Goal: Contribute content: Contribute content

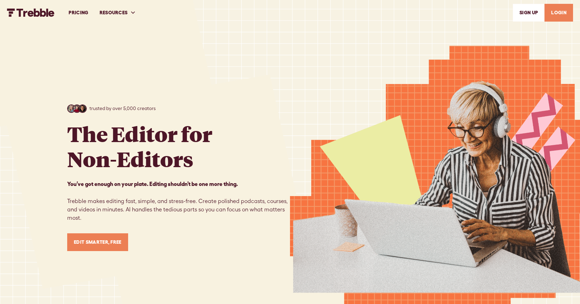
click at [558, 13] on link "LOGIN" at bounding box center [559, 13] width 29 height 18
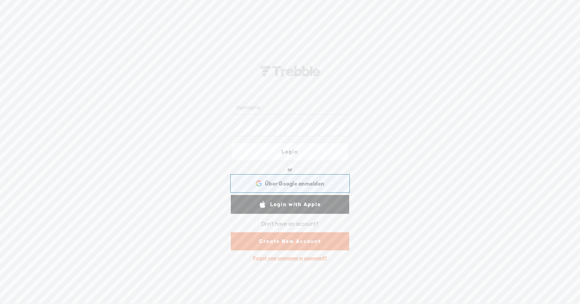
click at [312, 183] on span "Über Google anmelden" at bounding box center [294, 183] width 59 height 7
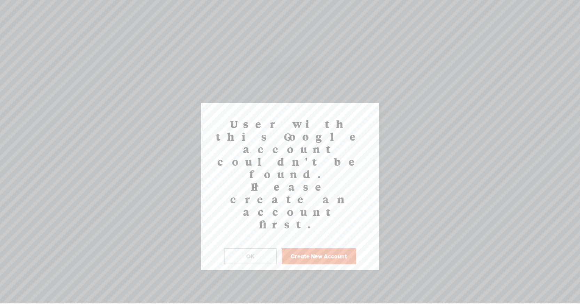
click at [256, 248] on button "OK" at bounding box center [250, 256] width 53 height 16
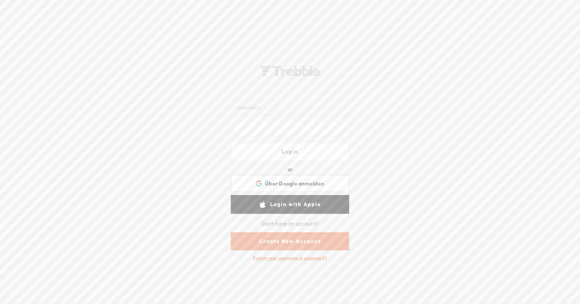
click at [278, 111] on input "text" at bounding box center [291, 108] width 113 height 14
type input "[EMAIL_ADDRESS][DOMAIN_NAME]"
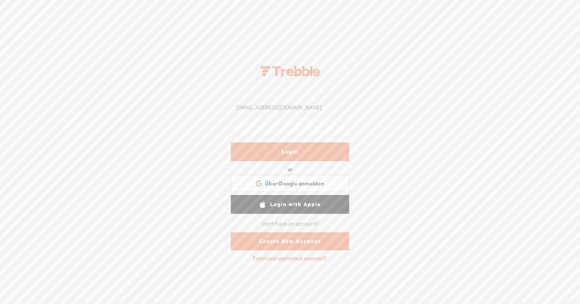
click at [301, 151] on link "Login" at bounding box center [290, 151] width 118 height 19
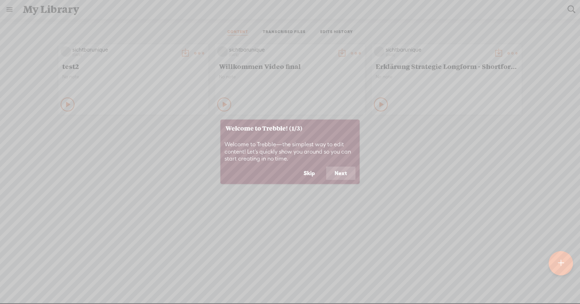
click at [312, 174] on button "Skip" at bounding box center [309, 173] width 28 height 13
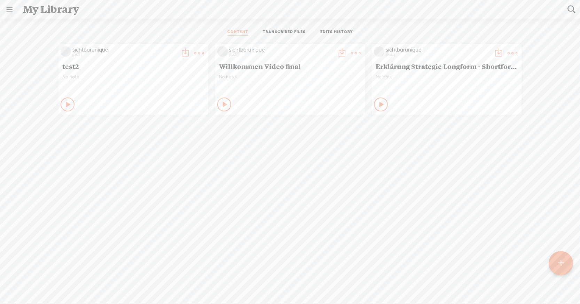
click at [560, 263] on t at bounding box center [561, 263] width 6 height 16
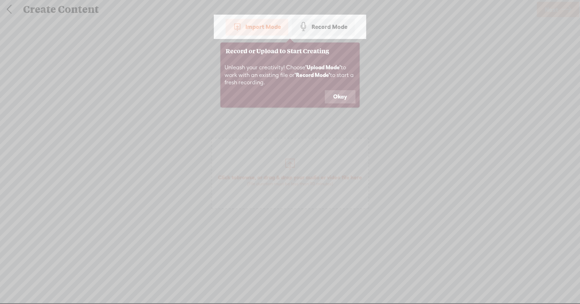
click at [338, 95] on button "Okay" at bounding box center [340, 96] width 31 height 13
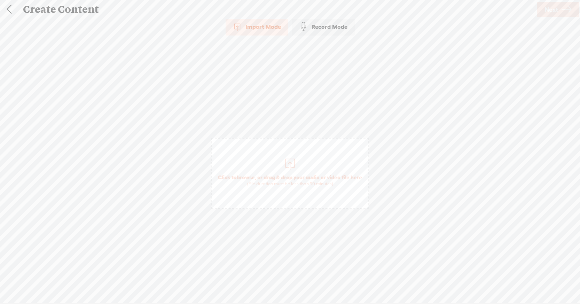
click at [288, 164] on div at bounding box center [290, 163] width 14 height 14
click at [552, 10] on span "Next" at bounding box center [551, 10] width 13 height 18
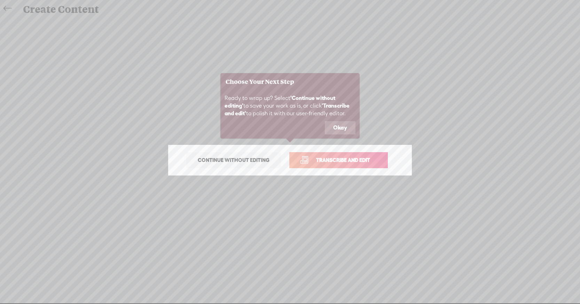
click at [341, 126] on button "Okay" at bounding box center [340, 127] width 31 height 13
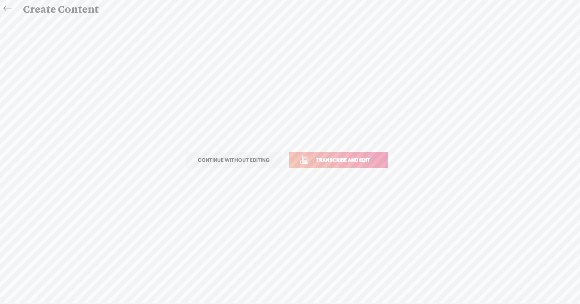
click at [333, 161] on span "Transcribe and edit" at bounding box center [343, 160] width 69 height 8
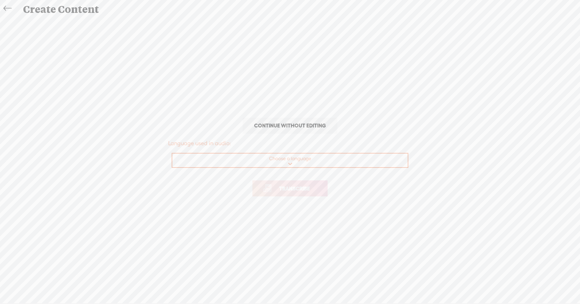
click at [333, 161] on select "Choose a language Afrikaans Albanian Amharic Arabic, Gulf Arabic, Modern Standa…" at bounding box center [290, 161] width 236 height 14
select select "de-DE"
click at [172, 154] on select "Choose a language Afrikaans Albanian Amharic Arabic, Gulf Arabic, Modern Standa…" at bounding box center [290, 161] width 236 height 14
click at [295, 189] on span "Transcribe" at bounding box center [294, 189] width 45 height 8
